Goal: Complete application form

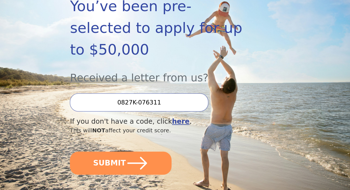
scroll to position [111, 0]
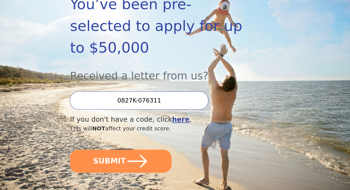
click at [167, 91] on input "0827K-076311" at bounding box center [139, 100] width 138 height 18
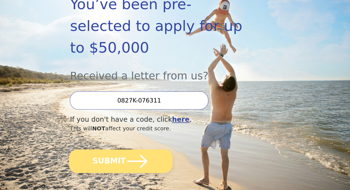
click at [126, 150] on icon "submit" at bounding box center [137, 161] width 23 height 23
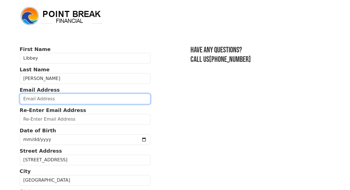
click at [67, 97] on input "email" at bounding box center [85, 99] width 131 height 11
type input "[EMAIL_ADDRESS][DOMAIN_NAME]"
type input "[PHONE_NUMBER]"
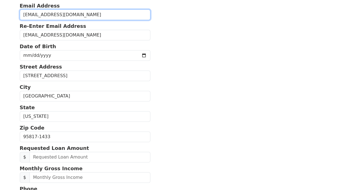
scroll to position [84, 0]
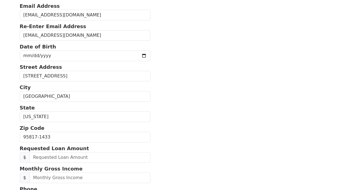
click at [50, 49] on strong "Date of Birth" at bounding box center [38, 47] width 36 height 6
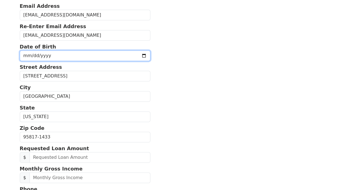
click at [51, 56] on input "date" at bounding box center [85, 55] width 131 height 11
type input "[DATE]"
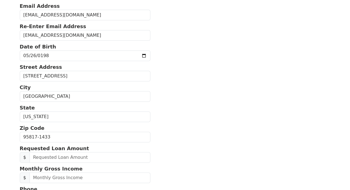
click at [171, 120] on section "First Name [PERSON_NAME] Last Name [PERSON_NAME] Email Address [EMAIL_ADDRESS][…" at bounding box center [175, 137] width 311 height 351
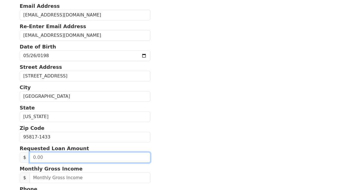
click at [58, 155] on input "text" at bounding box center [90, 157] width 121 height 11
type input "12,000.00"
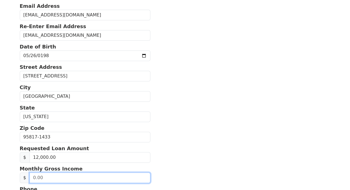
click at [86, 174] on input "text" at bounding box center [90, 177] width 121 height 11
type input "10,010.00"
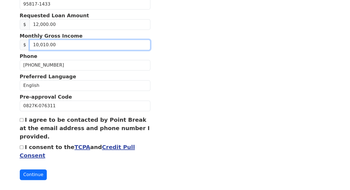
scroll to position [219, 0]
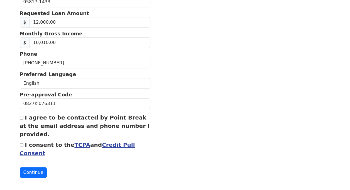
click at [23, 116] on input "I agree to be contacted by Point Break at the email address and phone number I …" at bounding box center [22, 118] width 4 height 4
checkbox input "true"
click at [22, 143] on input "I consent to the TCPA and Credit Pull Consent" at bounding box center [22, 145] width 4 height 4
checkbox input "true"
click at [37, 171] on button "Continue" at bounding box center [33, 172] width 27 height 11
